Goal: Task Accomplishment & Management: Manage account settings

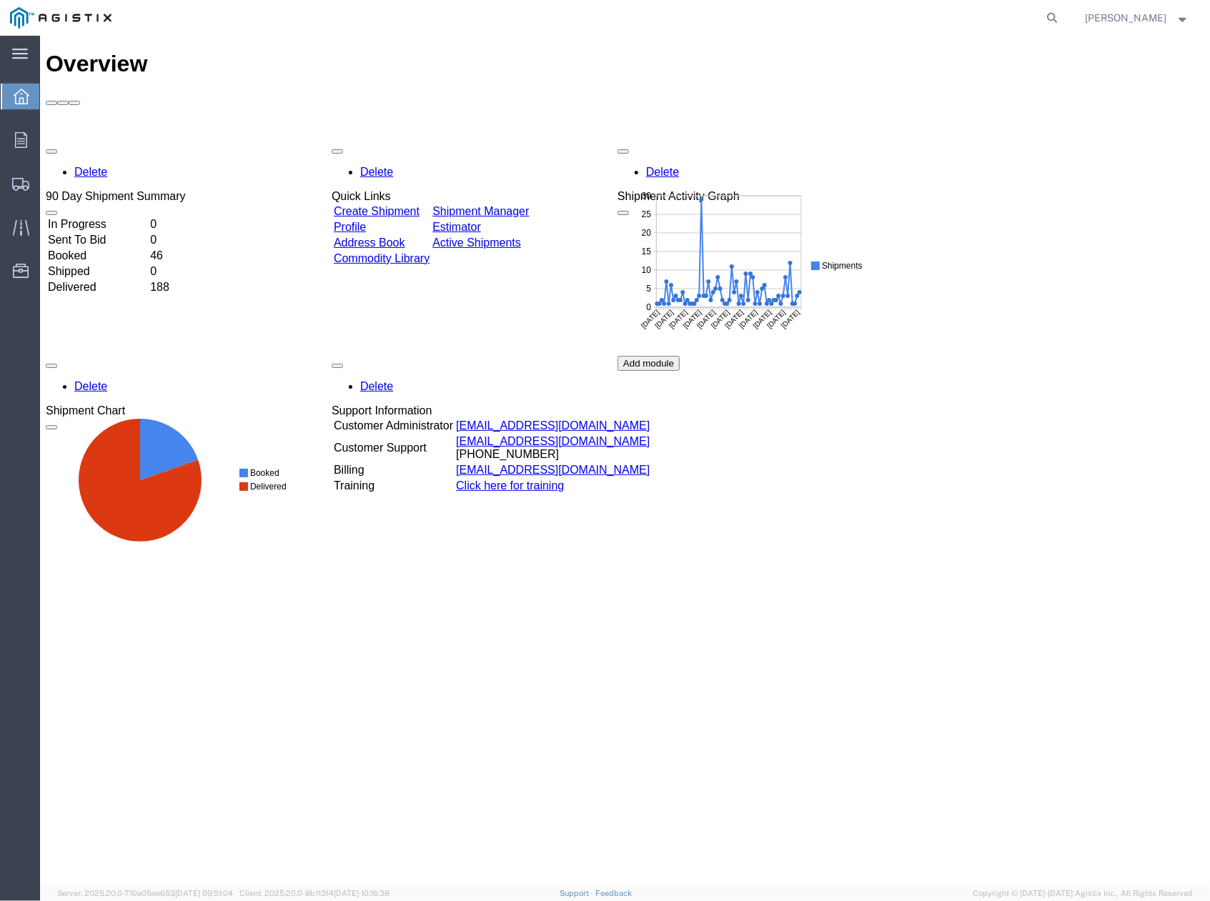
click at [1086, 438] on div "Delete 90 Day Shipment Summary In Progress 0 Sent To Bid 0 Booked 46 Shipped 0 …" at bounding box center [624, 355] width 1159 height 429
click at [1053, 19] on icon at bounding box center [1053, 18] width 20 height 20
paste input "56786099"
type input "56786099"
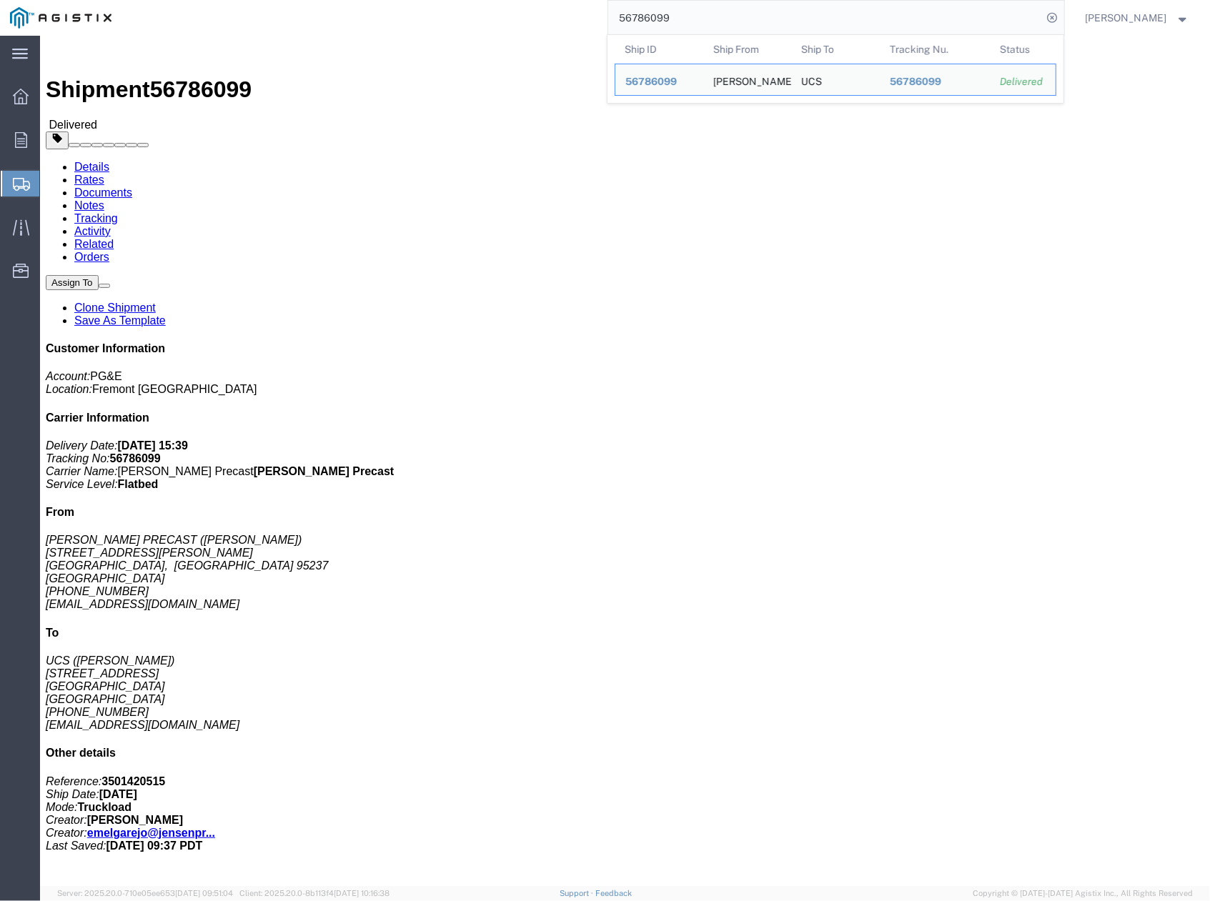
click link "Clone Shipment"
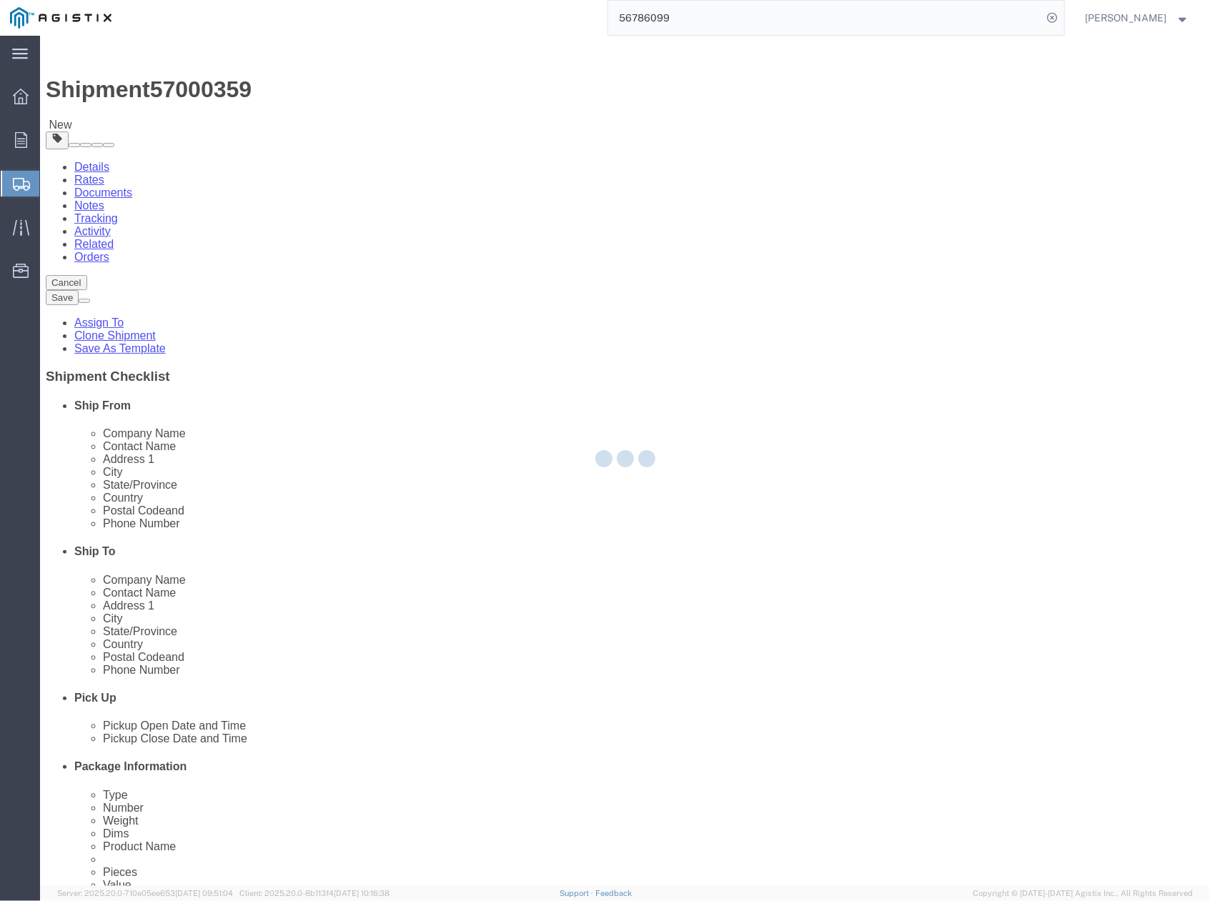
select select
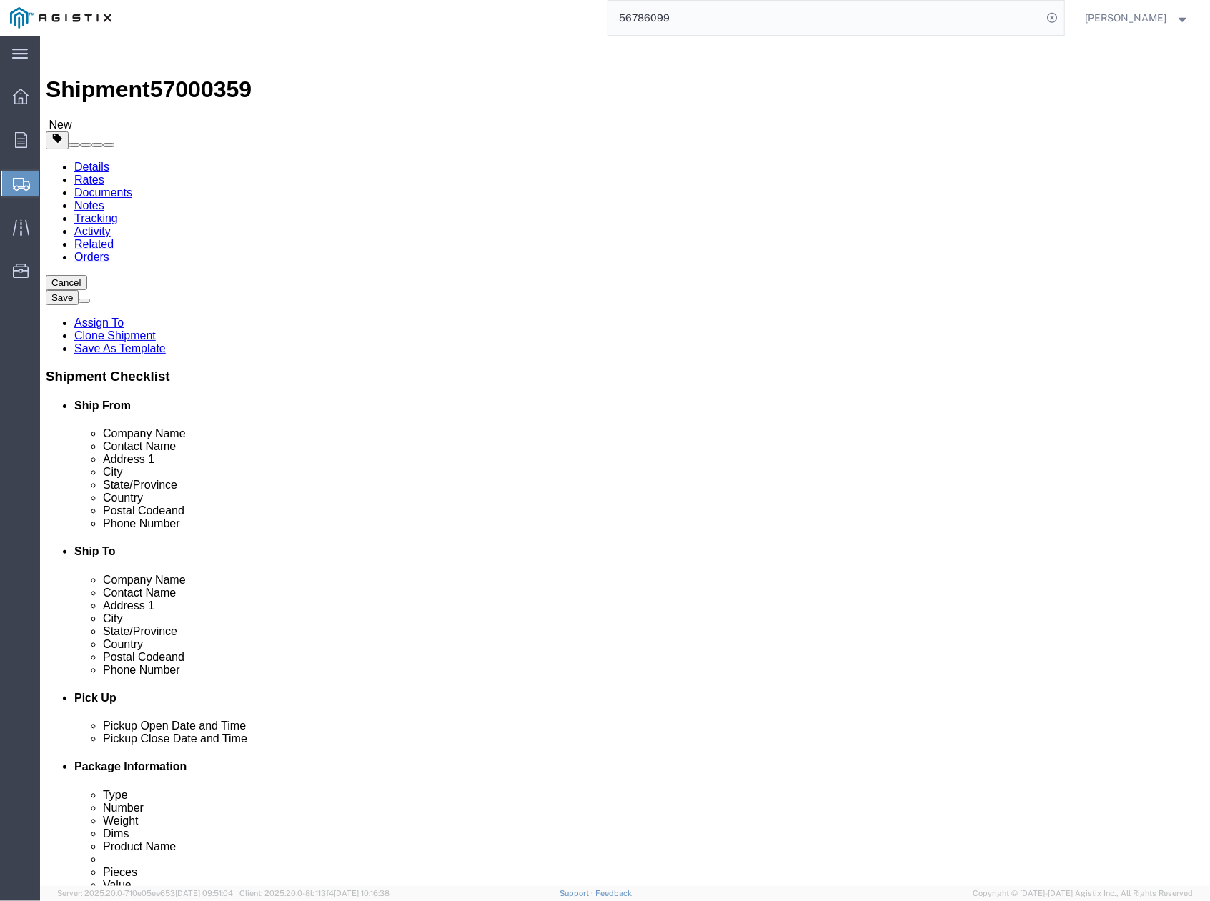
scroll to position [95, 0]
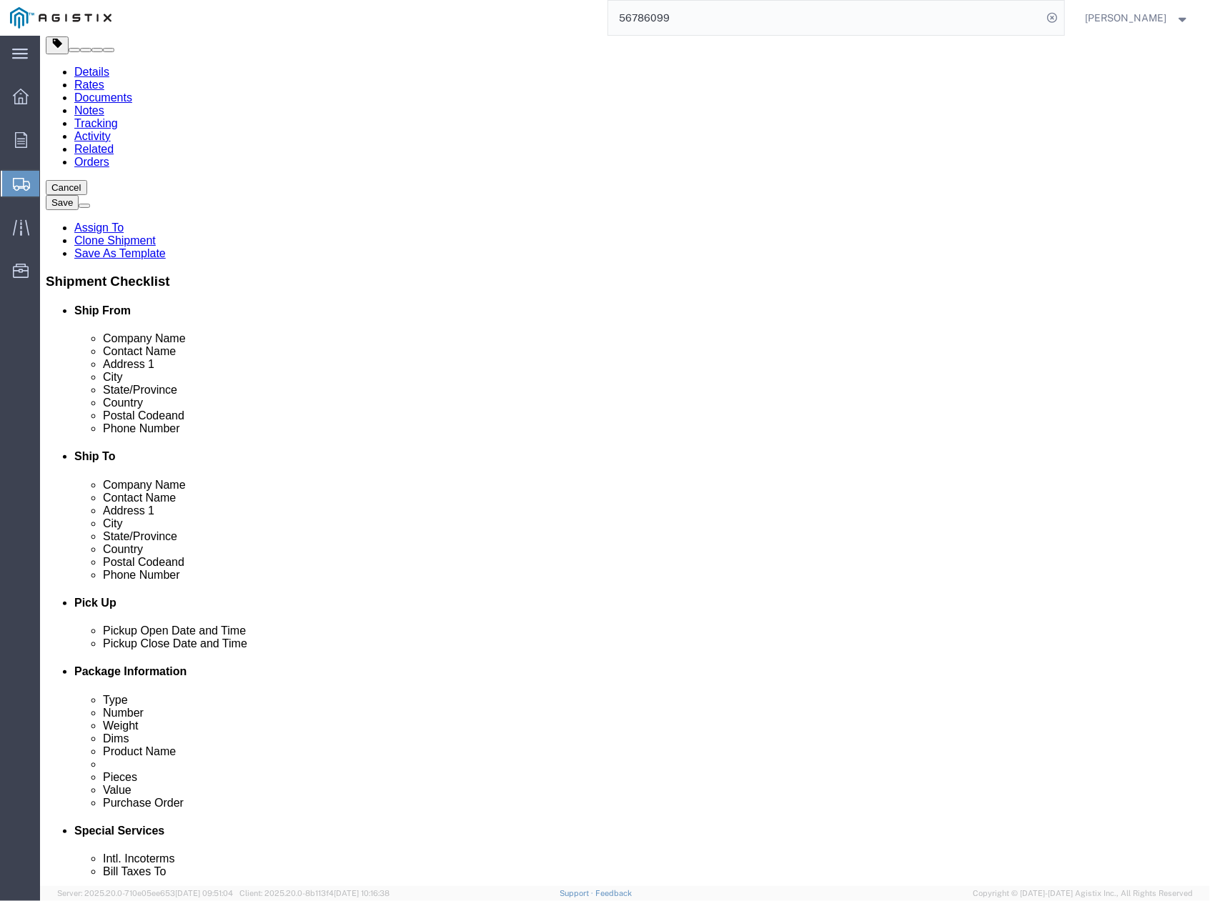
drag, startPoint x: 678, startPoint y: 320, endPoint x: 598, endPoint y: 320, distance: 80.8
click div "Tristan Chung"
paste input "Roan Farsab"
type input "Roan Farsab"
drag, startPoint x: 695, startPoint y: 516, endPoint x: 629, endPoint y: 517, distance: 65.8
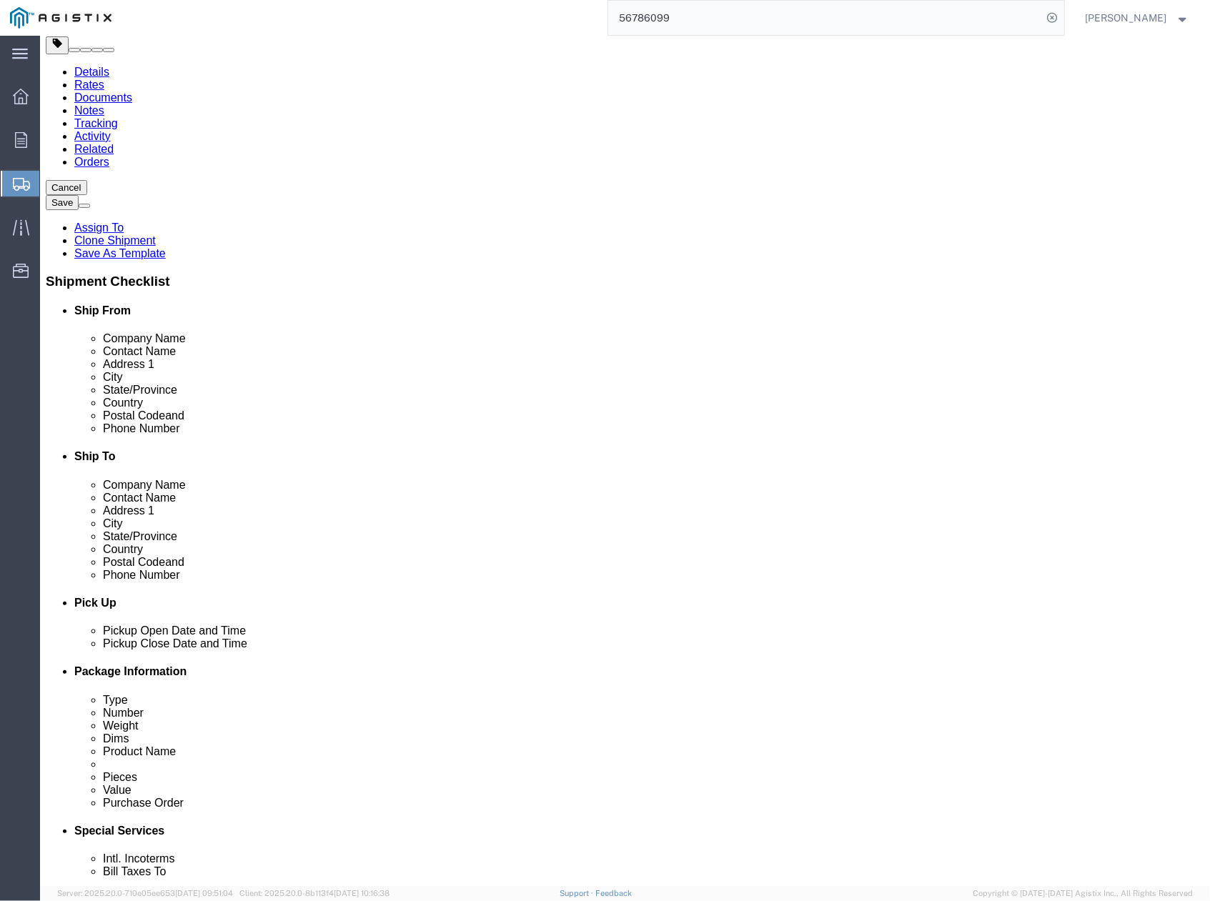
click input "650-416-9416"
paste input "674-8577|"
type input "650-674-8577|"
drag, startPoint x: 750, startPoint y: 538, endPoint x: 606, endPoint y: 552, distance: 144.4
click div "Location My Profile Location (OBSOLETE) BURNEY SC - GC TRAILER (OBSOLETE) BURNE…"
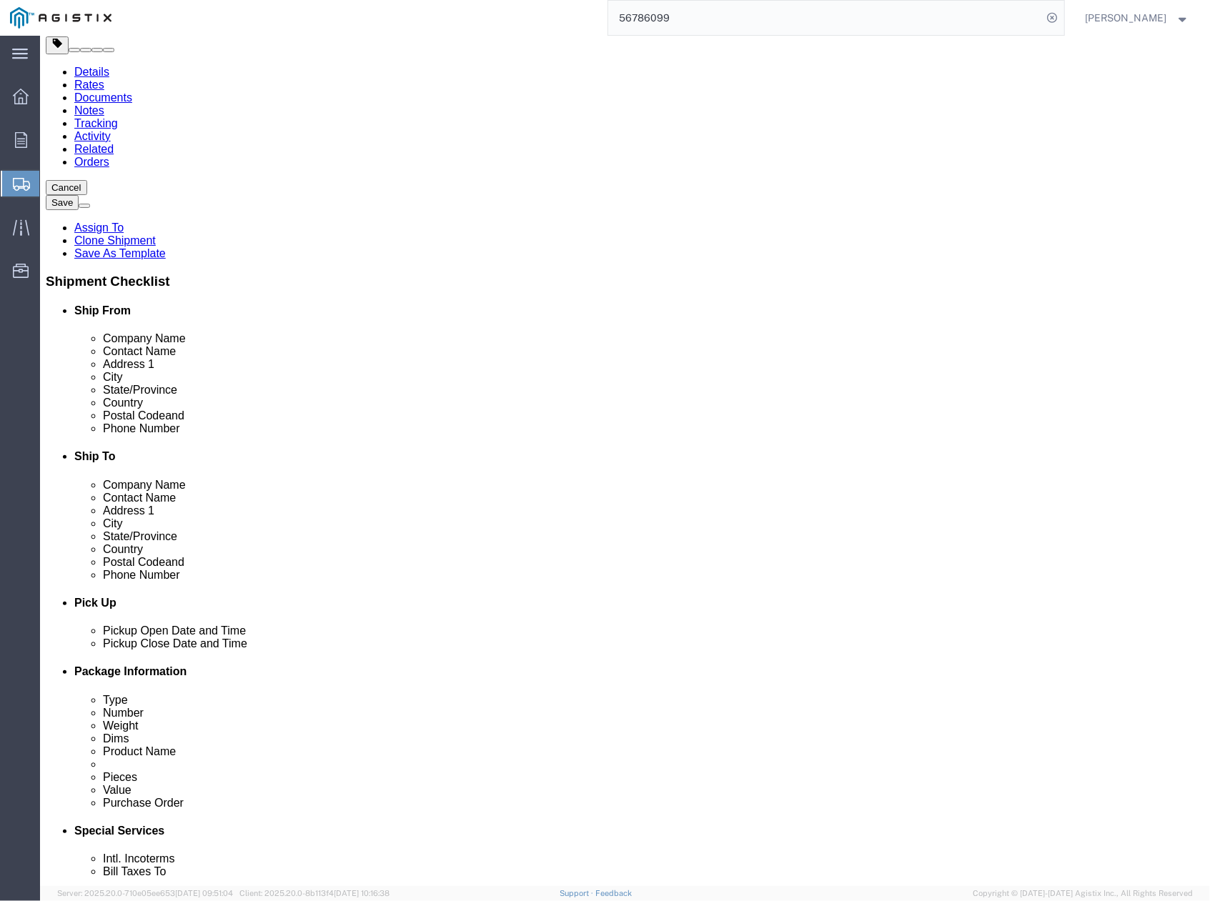
paste input "R5FJ@pge"
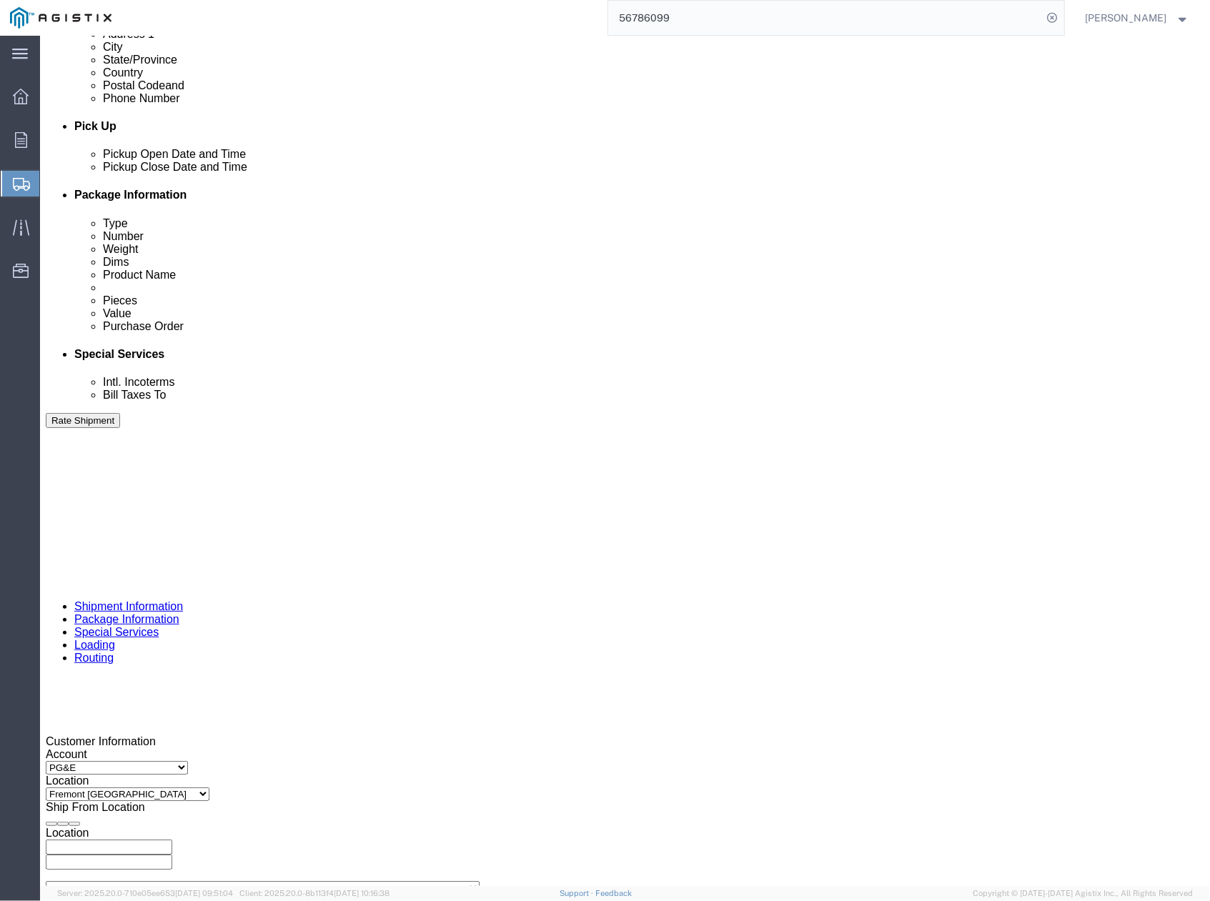
scroll to position [667, 0]
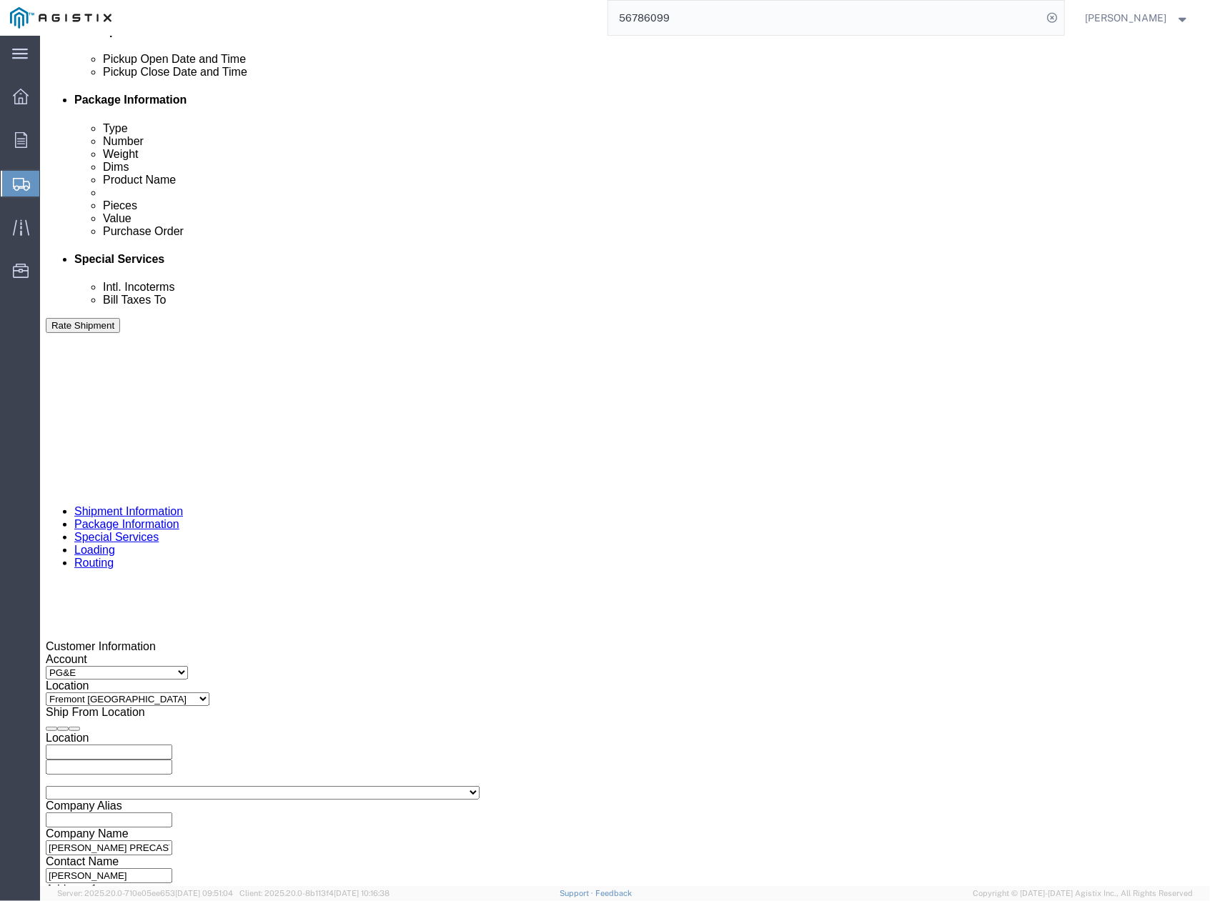
type input "R5FJ@pge.com"
click div "Oct 01 2025 4:15 PM"
click div "Pickup Date: Pickup Start Date Pickup Start Time Pickup Open Date and Time Oct …"
click div
click button "Apply"
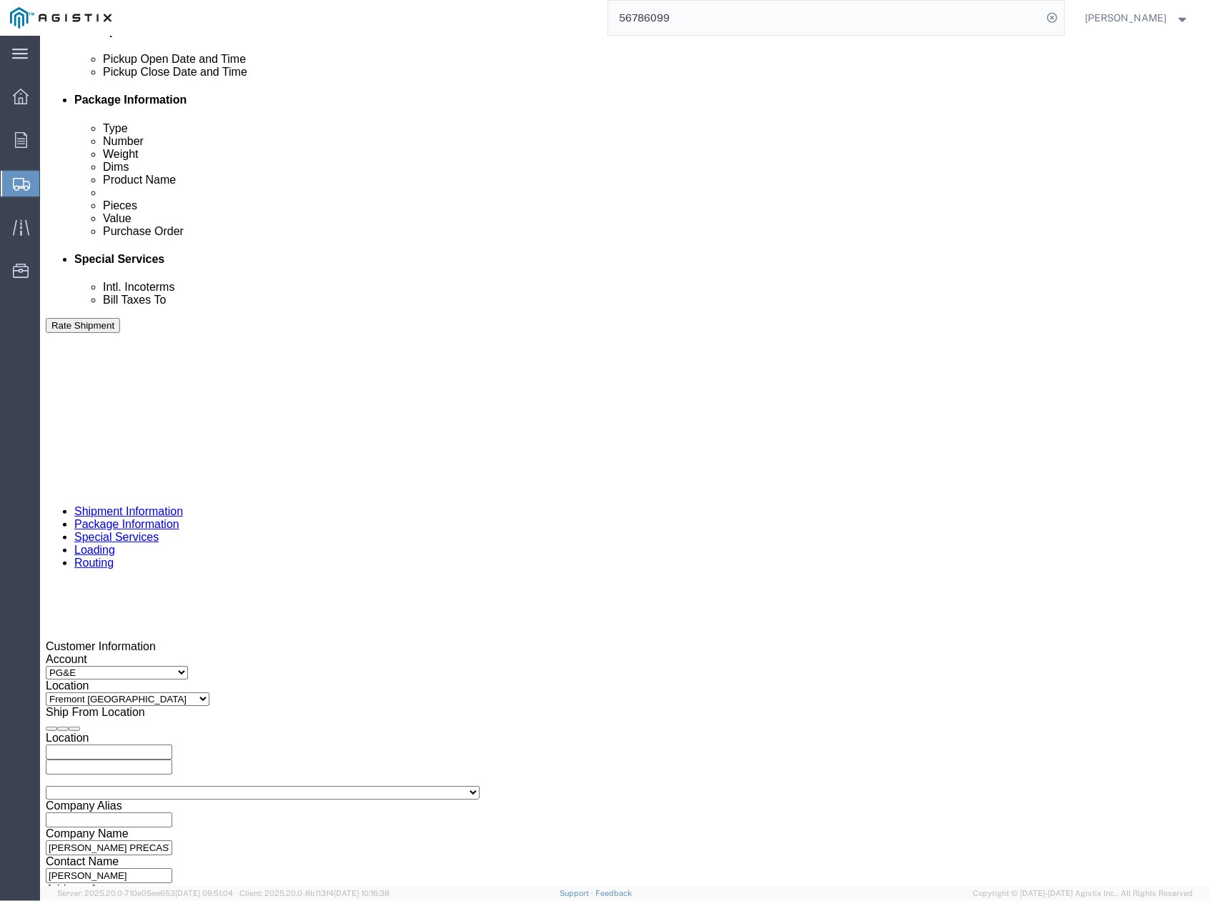
click div
click button "Apply"
drag, startPoint x: 227, startPoint y: 568, endPoint x: 161, endPoint y: 576, distance: 66.2
click div "Select Account Type Activity ID Airline Appointment Number ASN Batch Request # …"
paste input "3692"
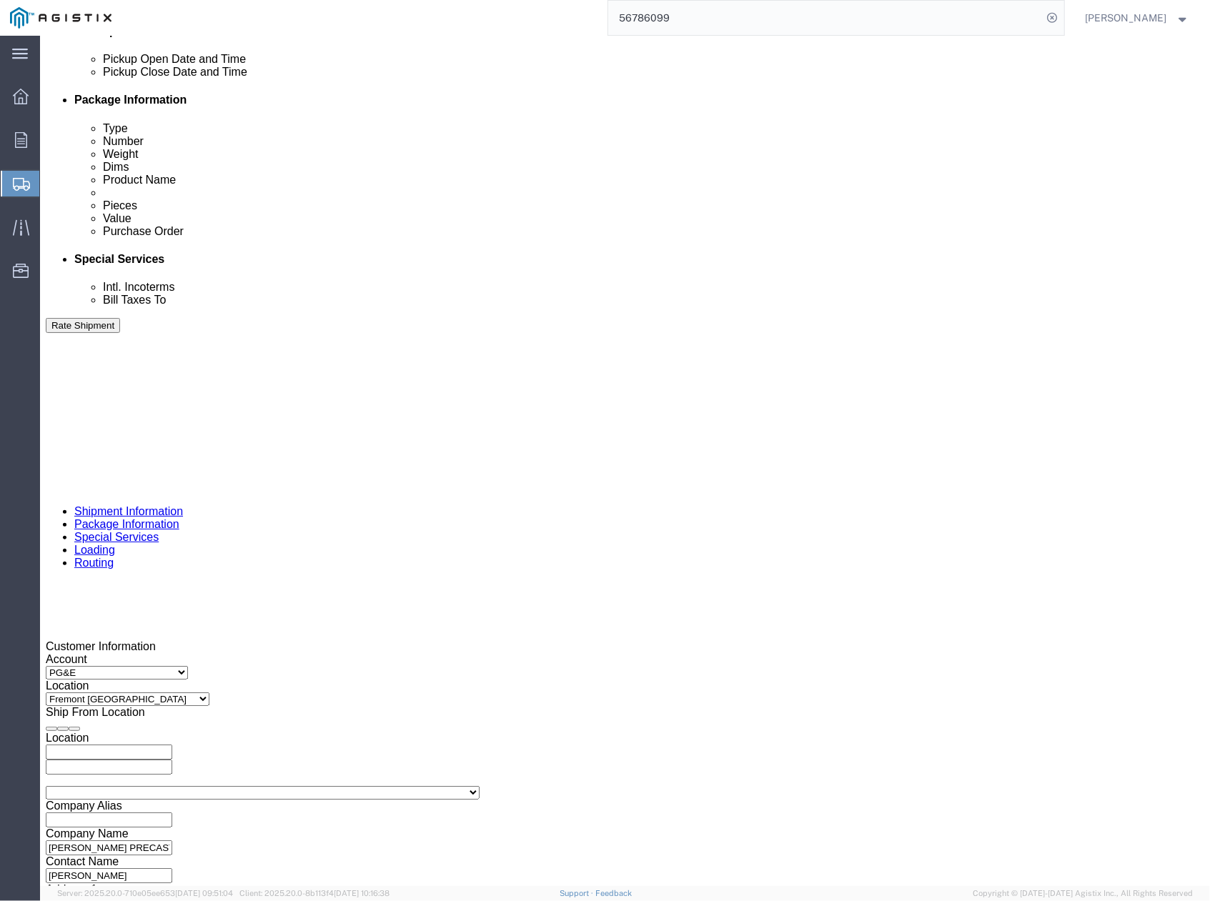
type input "3501423692"
drag, startPoint x: 460, startPoint y: 574, endPoint x: 430, endPoint y: 558, distance: 34.9
click div "Select Account Type Activity ID Airline Appointment Number ASN Batch Request # …"
paste input "413358"
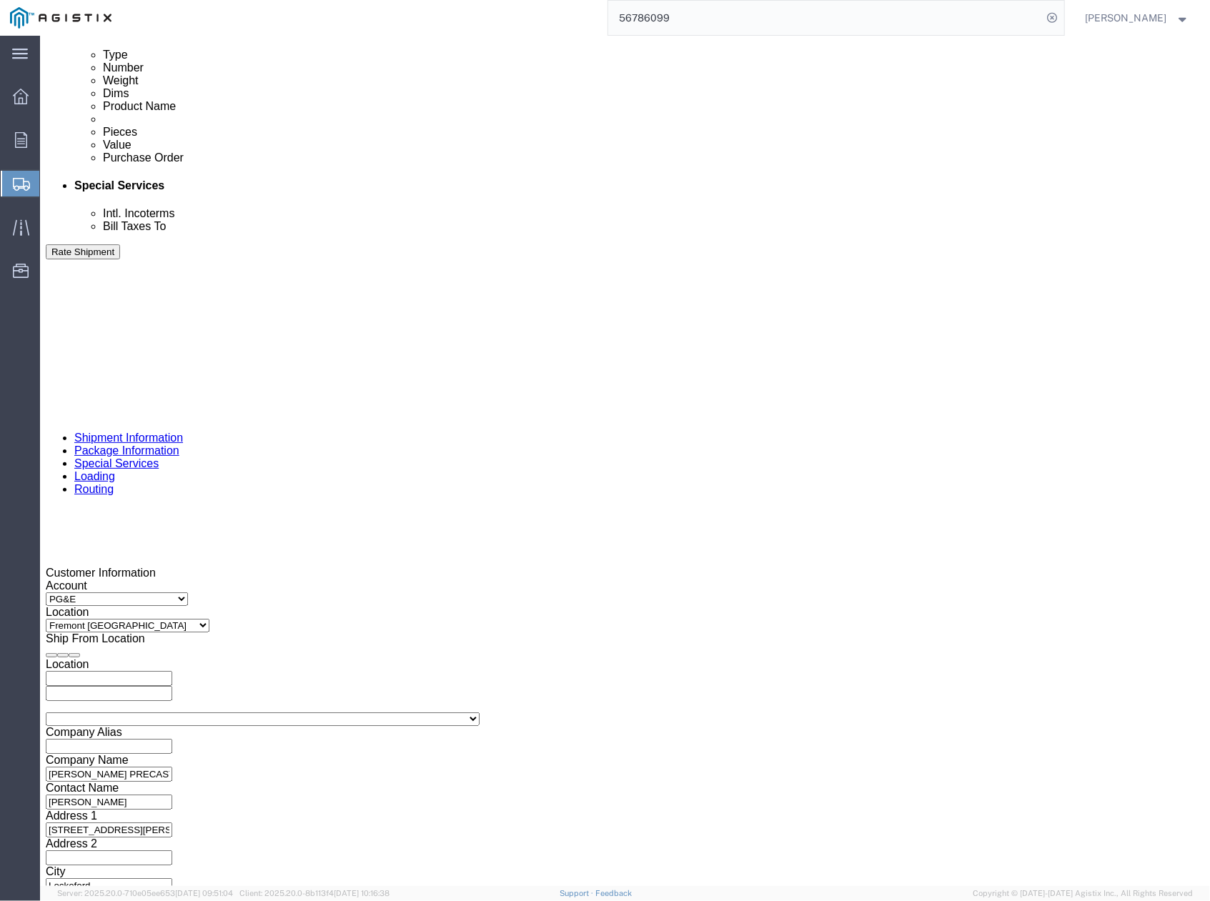
type input "413358"
click button "Continue"
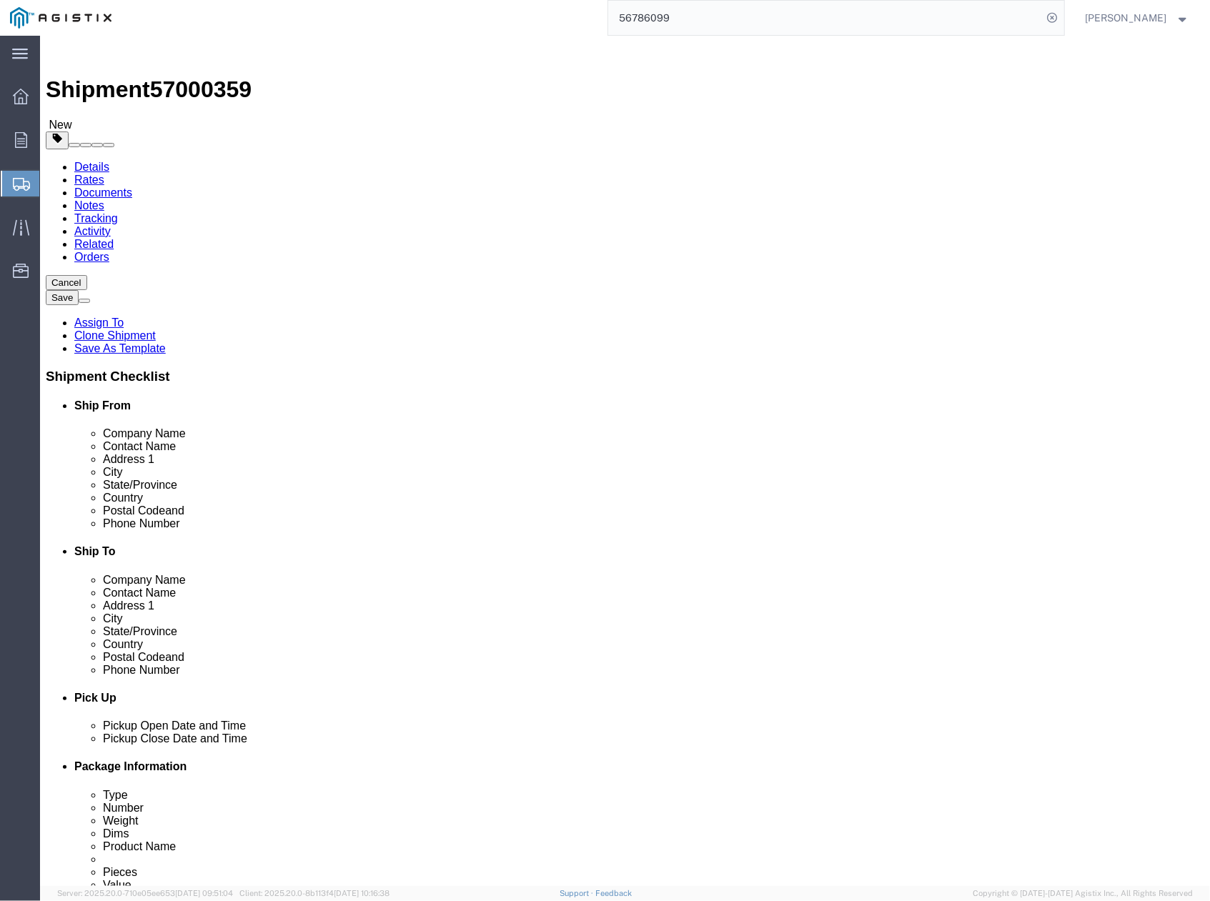
click dd "1.00 USD"
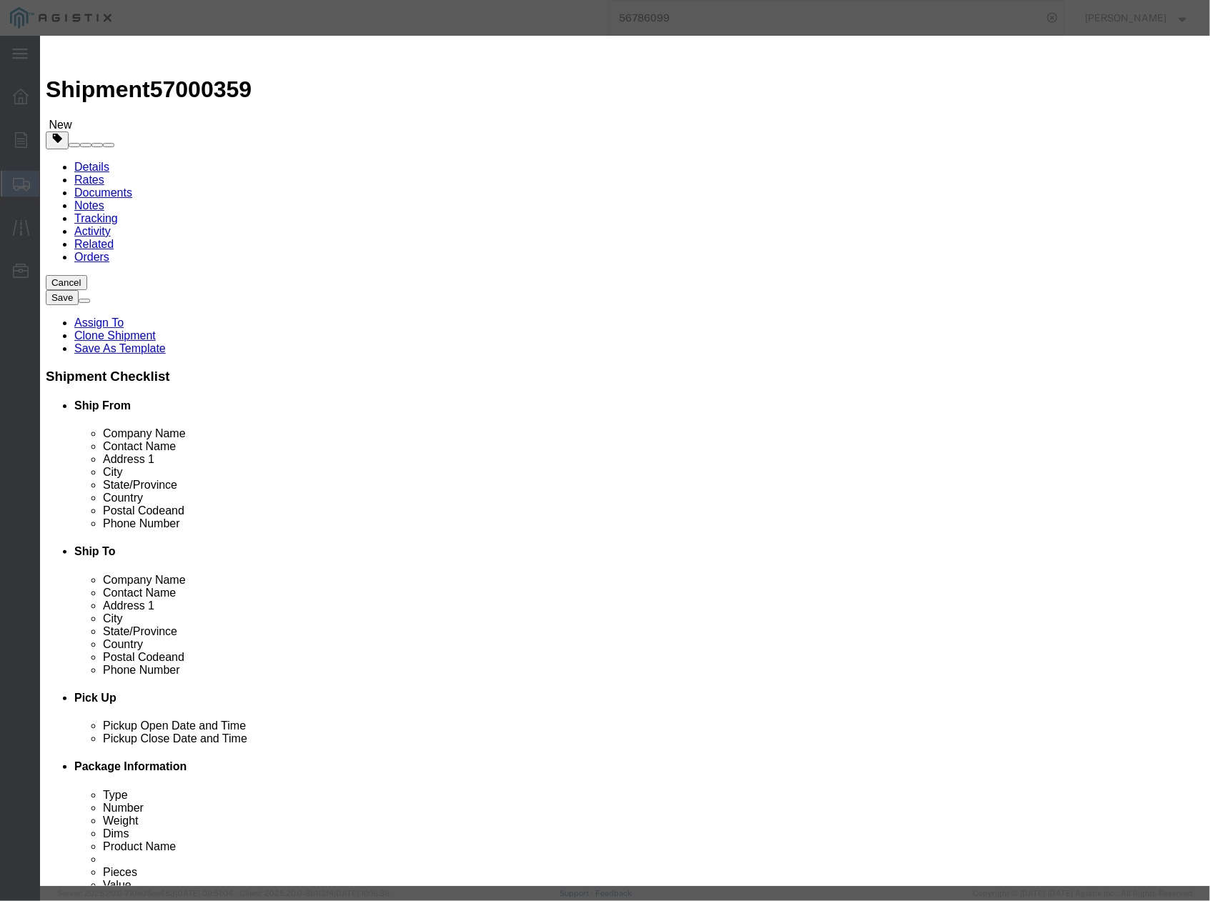
click button "Close"
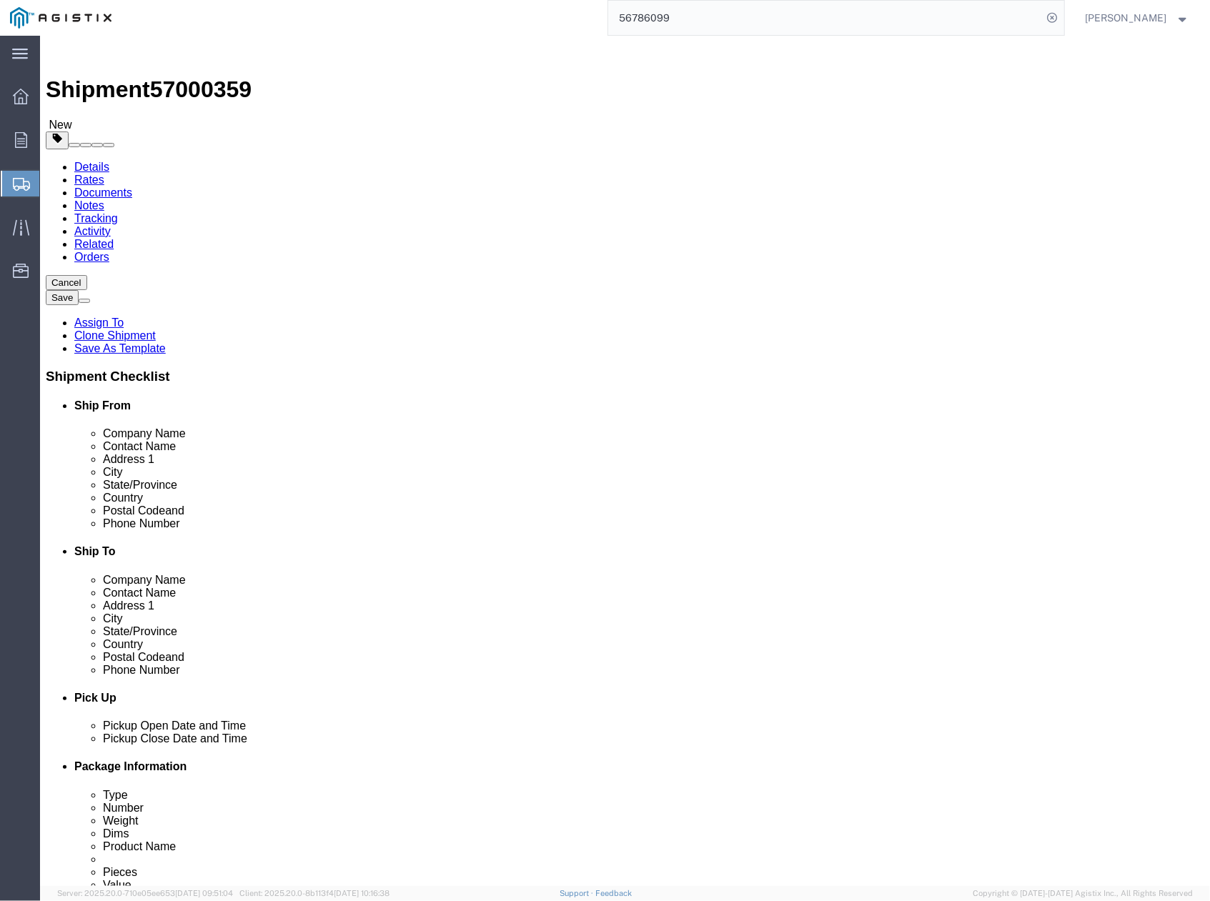
drag, startPoint x: 330, startPoint y: 337, endPoint x: 284, endPoint y: 345, distance: 46.4
click div "Length 36.00 x Width 60.00 x Height 30.00 Select cm ft in"
type input "42"
click dd "1.00 USD"
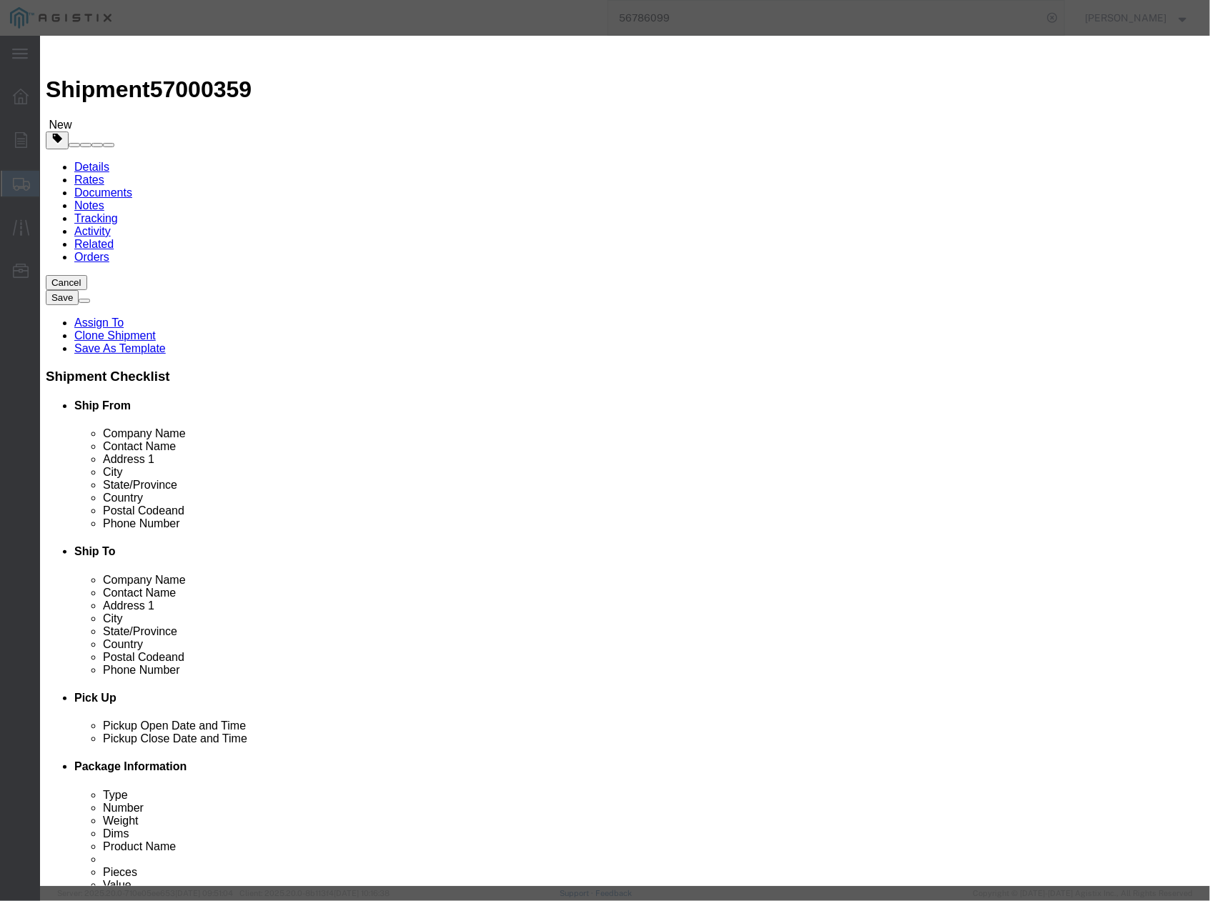
drag, startPoint x: 395, startPoint y: 262, endPoint x: 347, endPoint y: 272, distance: 48.8
click div "Product Name # 5 IVT PRECAST ASSEMBLY Pieces 1.00 Select Bag Barrels 100Board F…"
type input "02-5601"
click button "Save & Close"
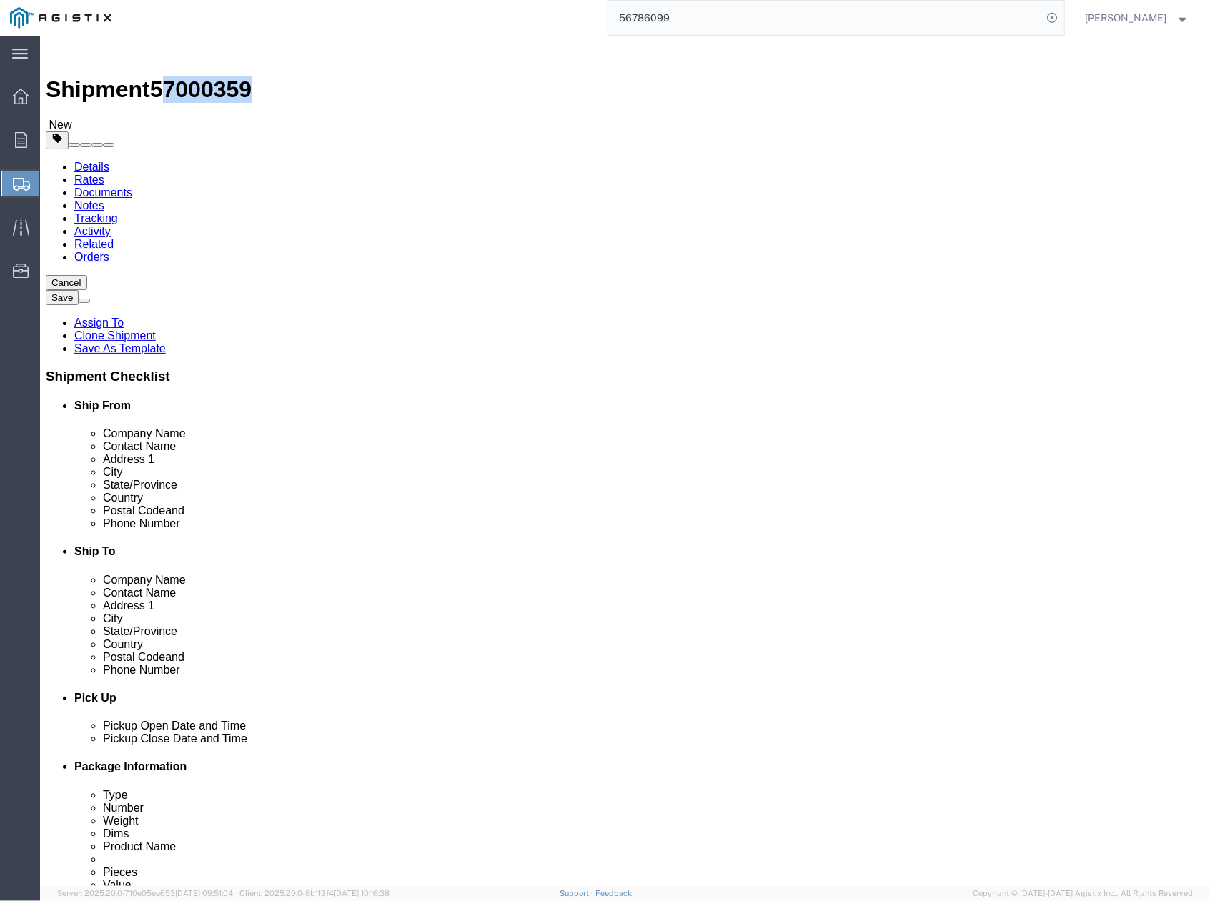
drag, startPoint x: 196, startPoint y: 19, endPoint x: 126, endPoint y: 27, distance: 70.6
click div "Shipment 57000359 New"
copy span "7000359"
click button "Rate Shipment"
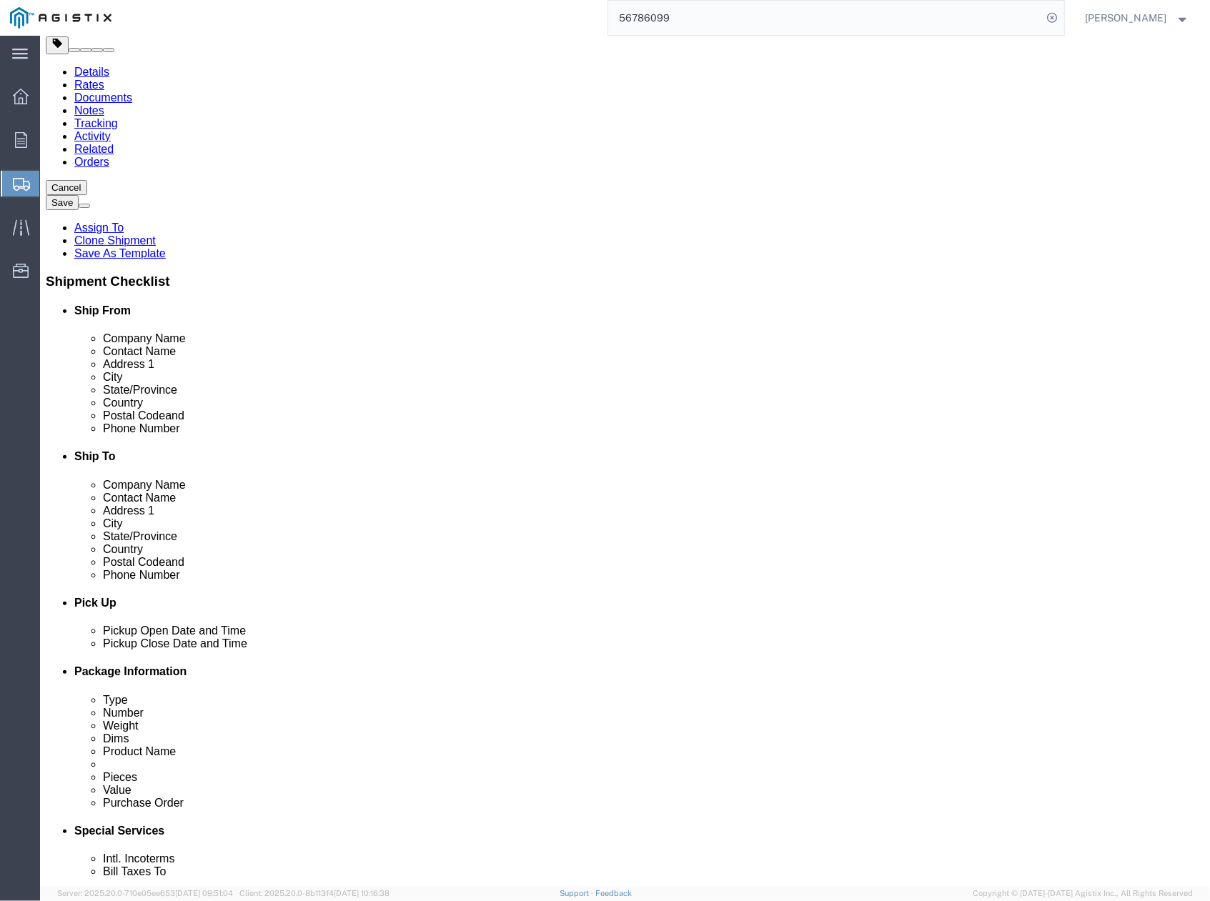
click input "650-674-8577|"
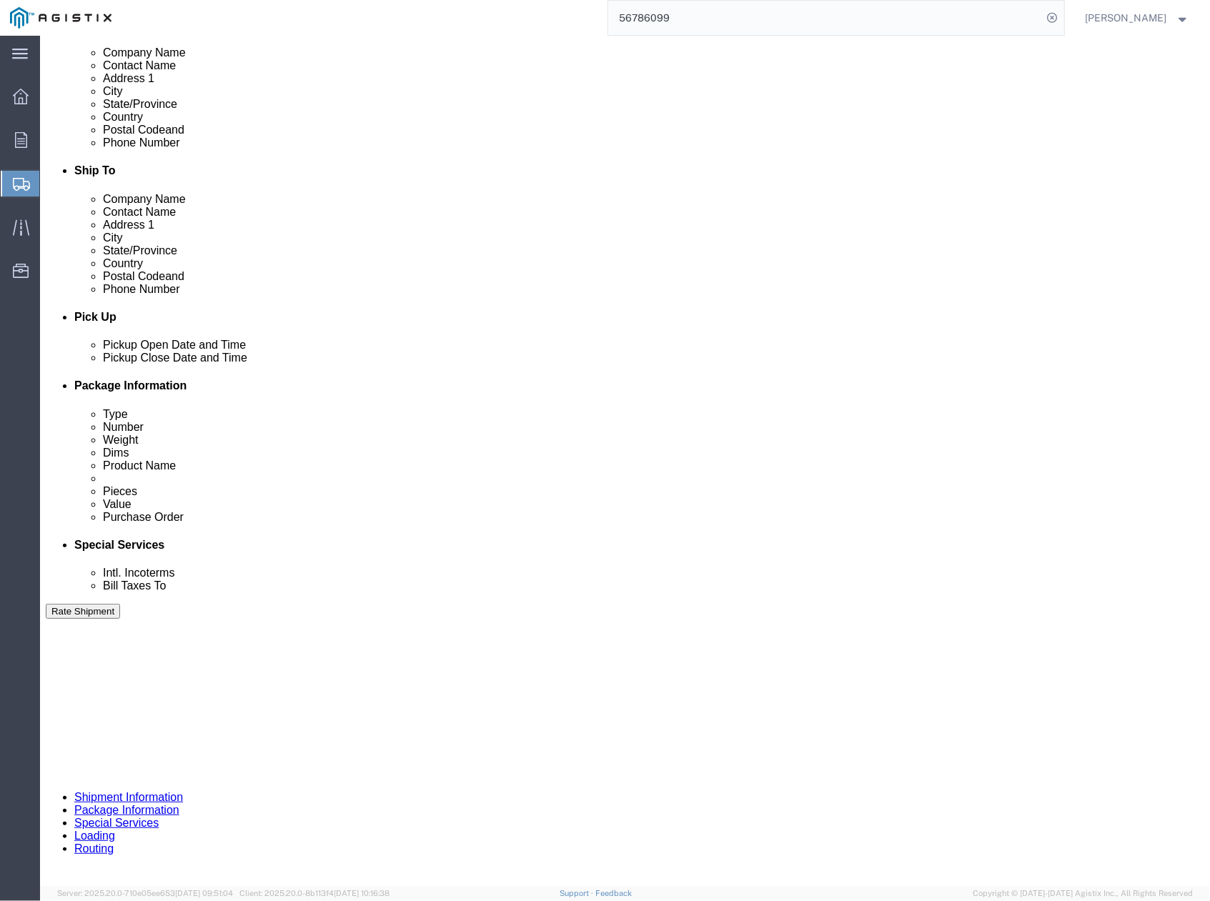
type input "650-674-8577"
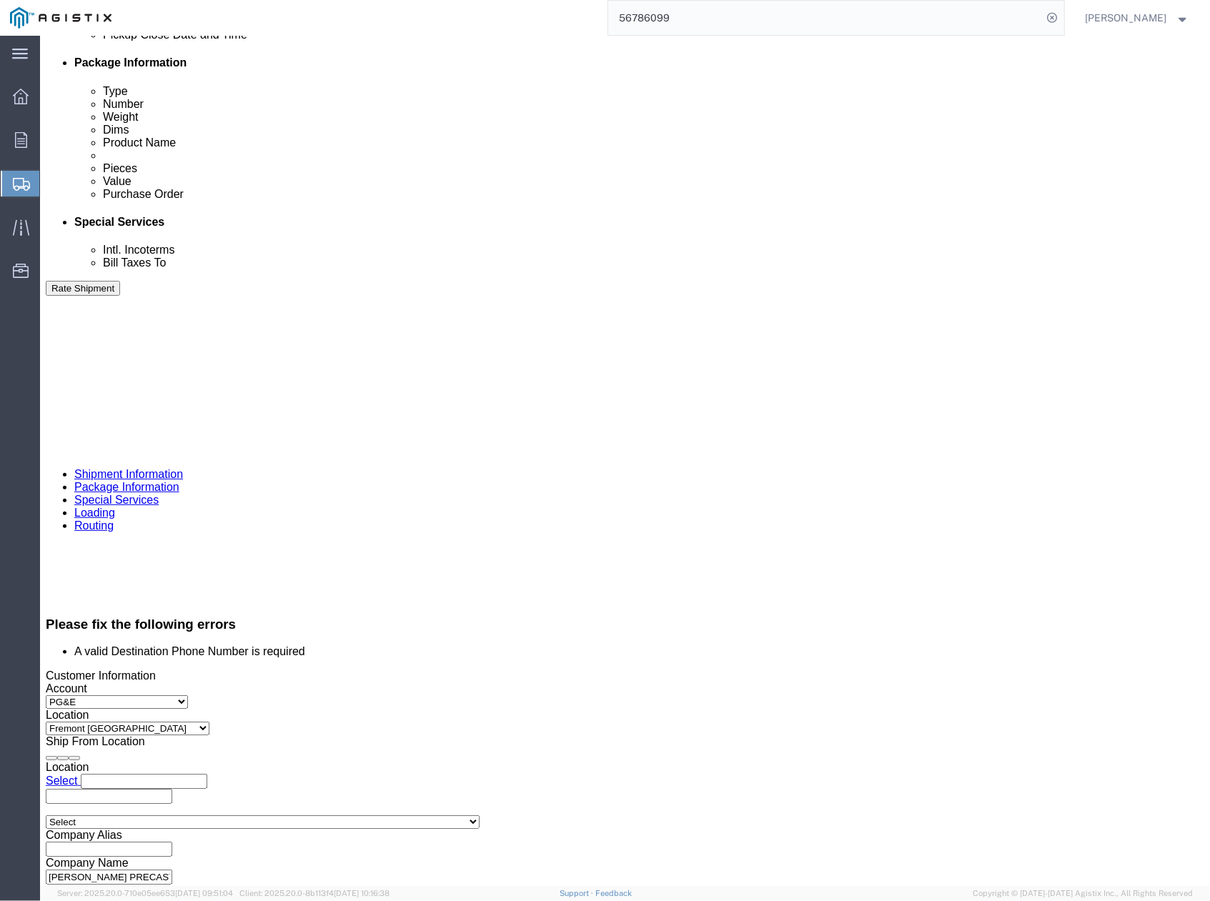
scroll to position [799, 0]
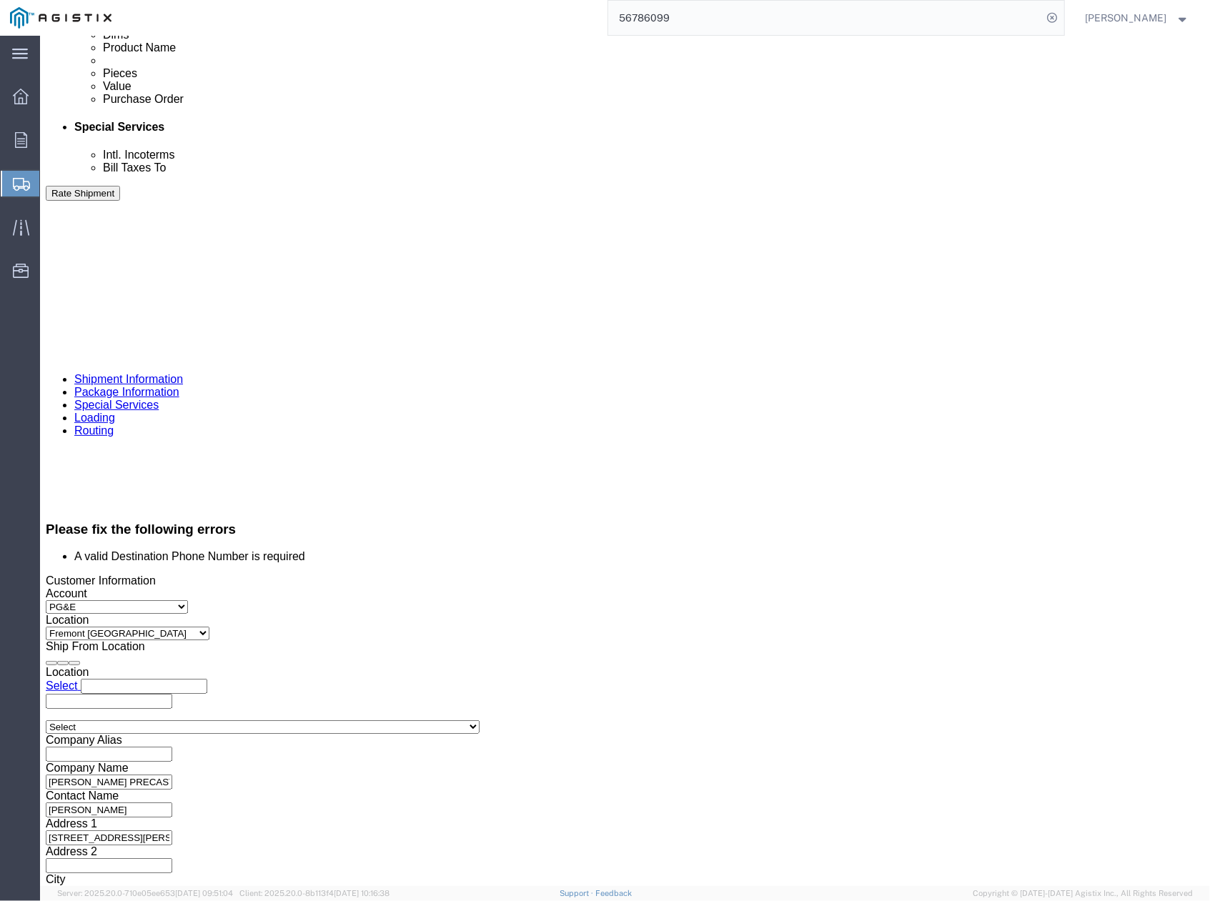
click button "Rate Shipment"
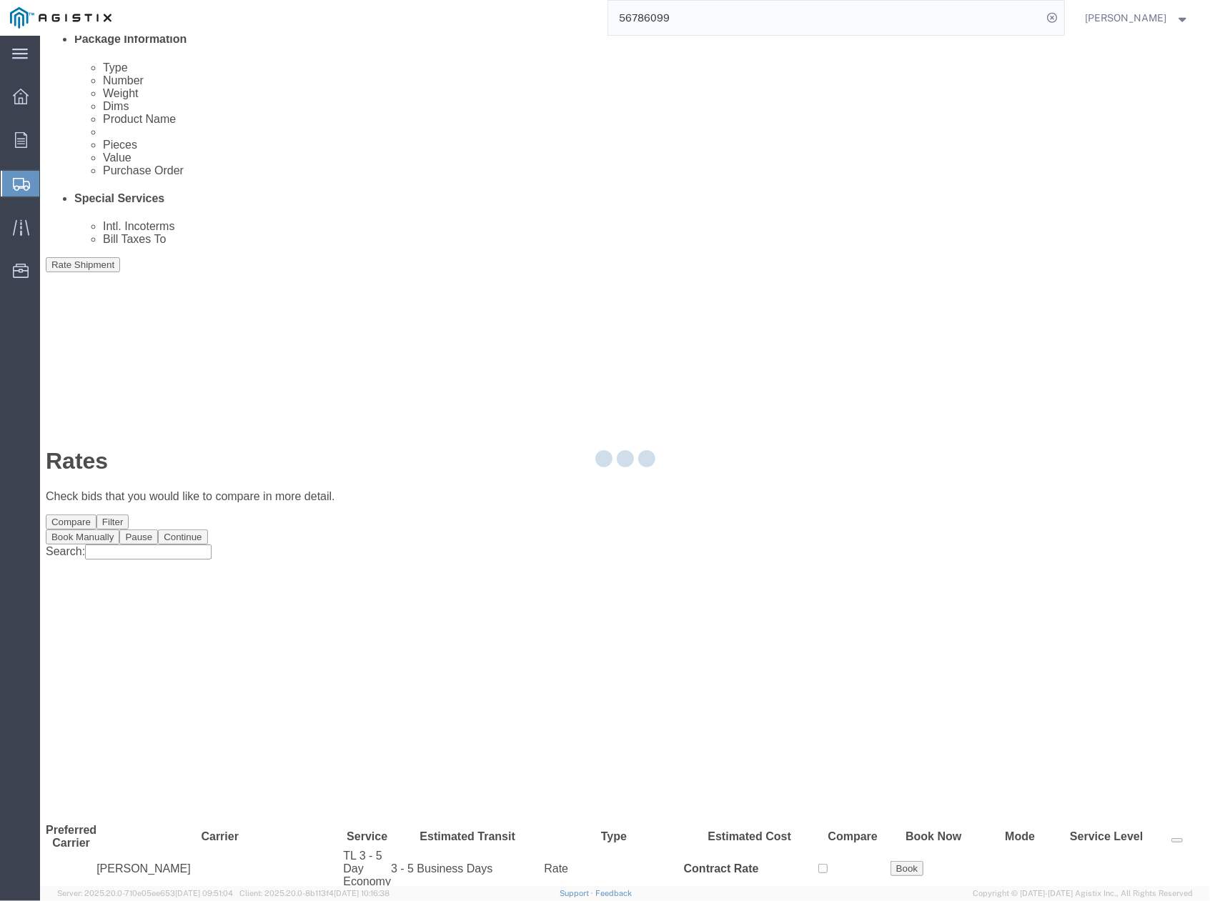
scroll to position [0, 0]
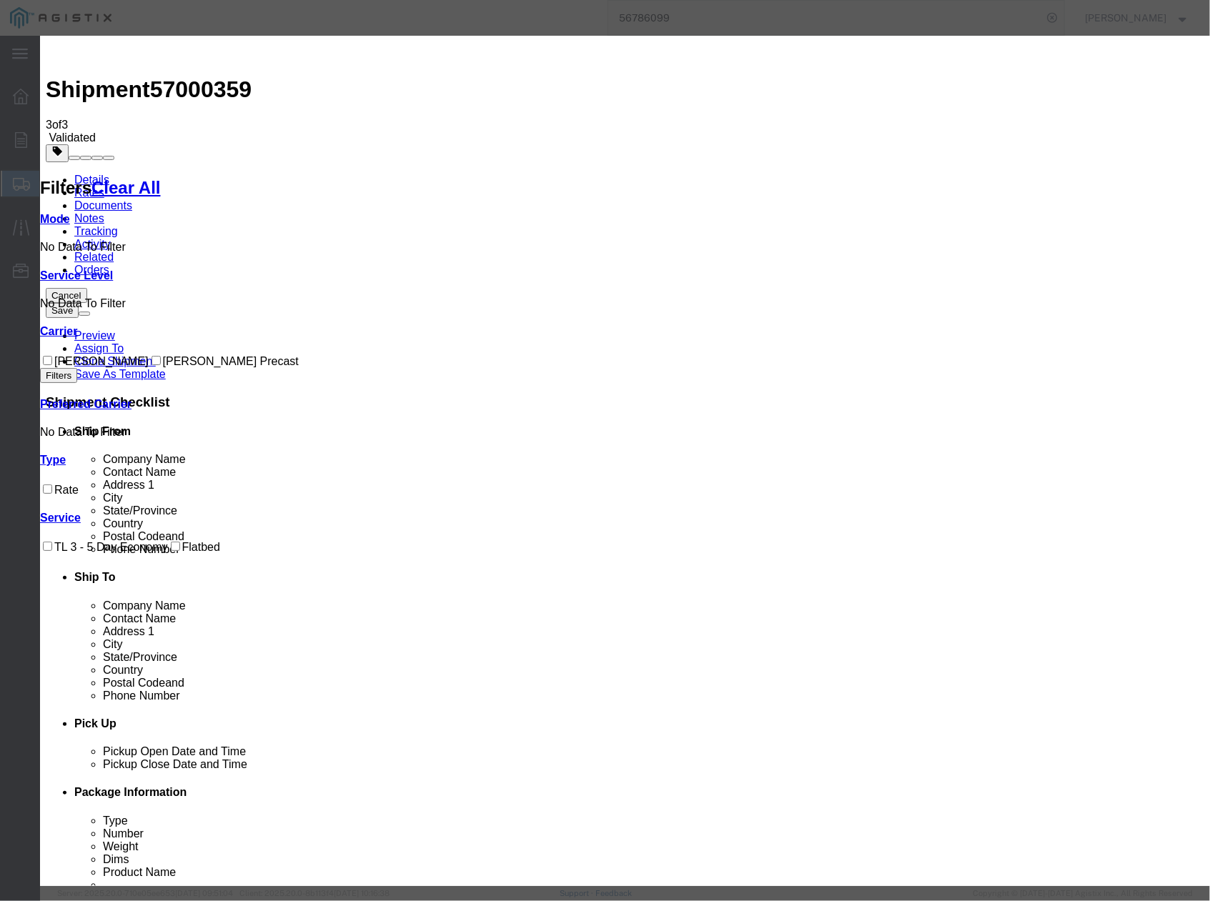
drag, startPoint x: 490, startPoint y: 137, endPoint x: 402, endPoint y: 145, distance: 87.6
paste input "7000359"
type input "57000359"
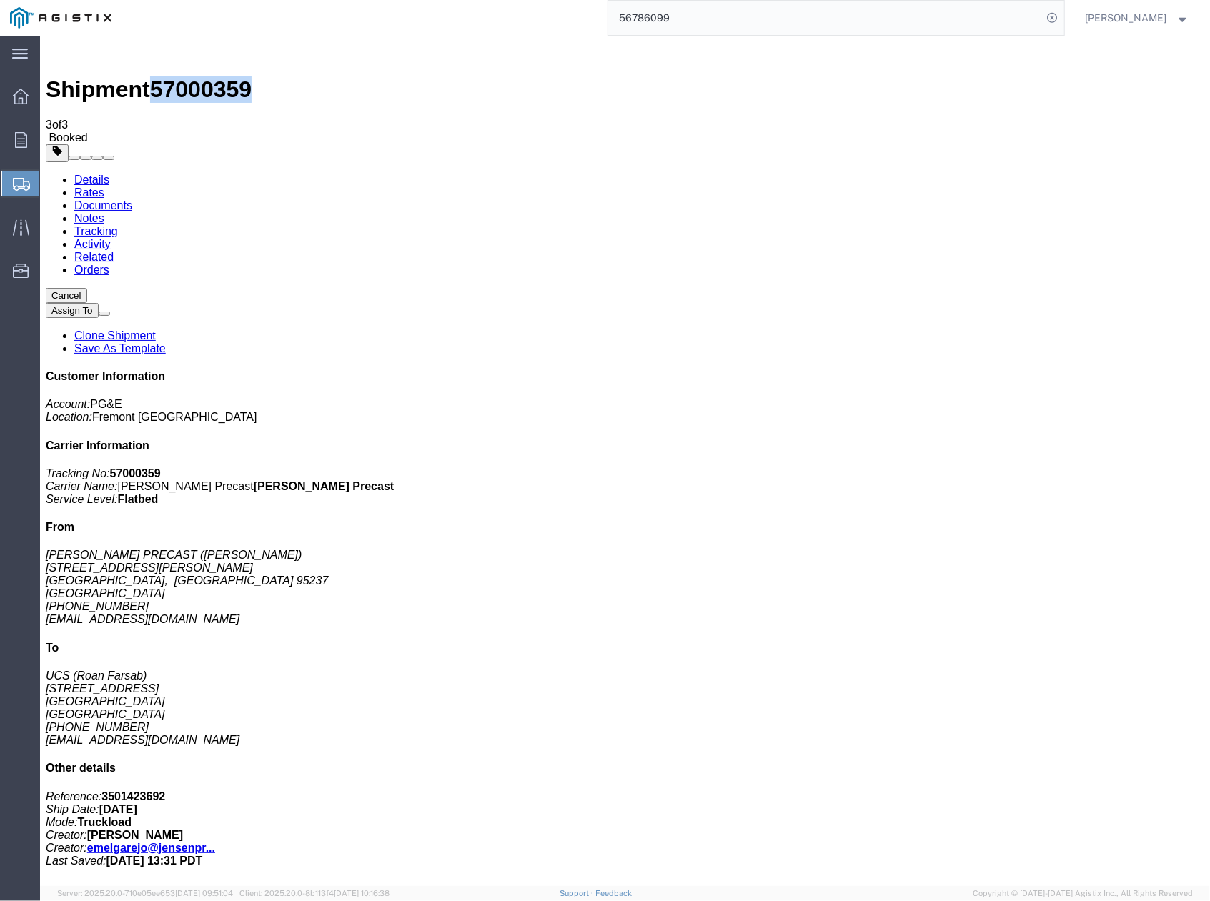
drag, startPoint x: 155, startPoint y: 49, endPoint x: 235, endPoint y: 49, distance: 80.1
click at [235, 49] on div "Shipment 57000359 3 of 3 Booked" at bounding box center [624, 92] width 1159 height 103
copy h1 "57000359"
drag, startPoint x: 1036, startPoint y: 736, endPoint x: 1061, endPoint y: 744, distance: 27.1
click at [1041, 738] on div "Cancel Assign To Clone Shipment Save As Template Customer Information Account: …" at bounding box center [624, 577] width 1159 height 580
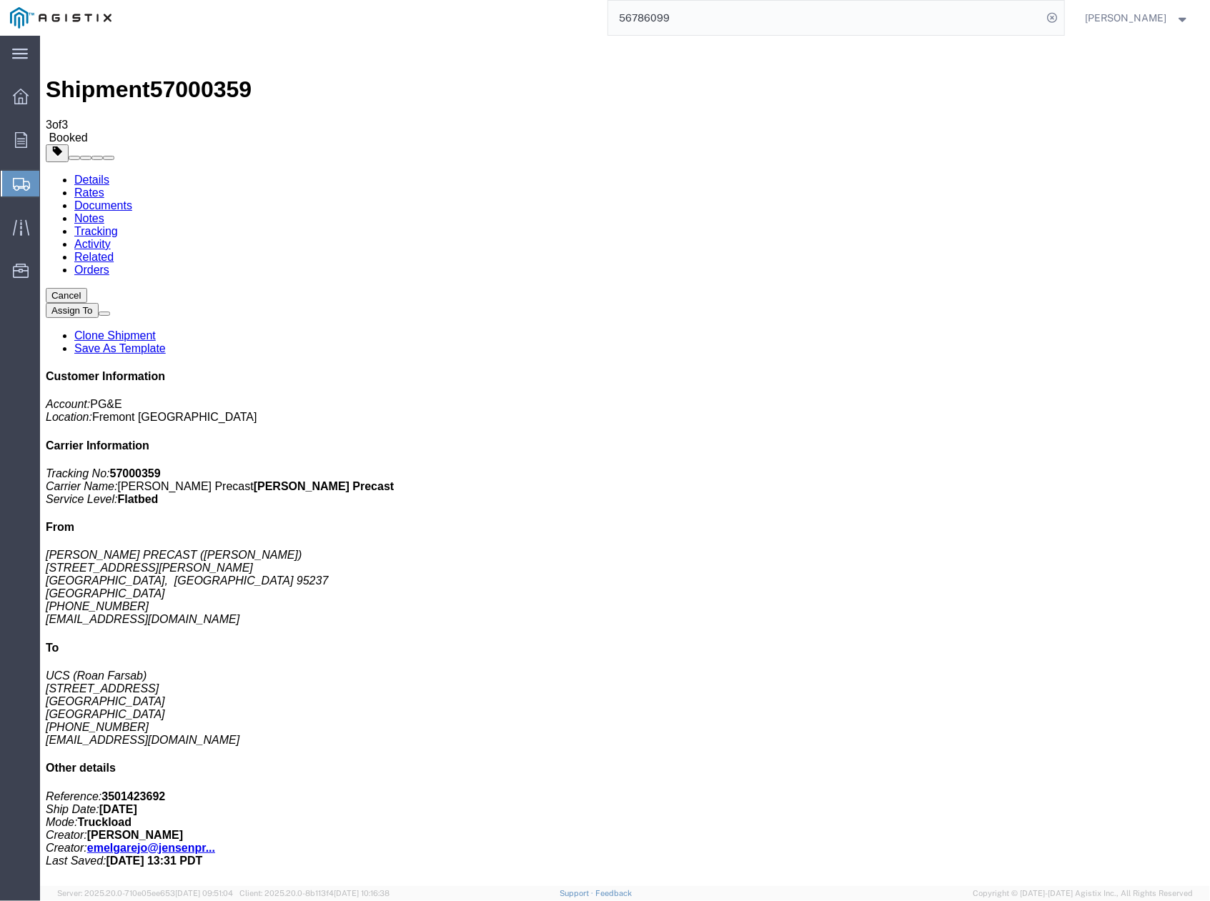
drag, startPoint x: 826, startPoint y: 555, endPoint x: 980, endPoint y: 364, distance: 245.6
